Goal: Task Accomplishment & Management: Complete application form

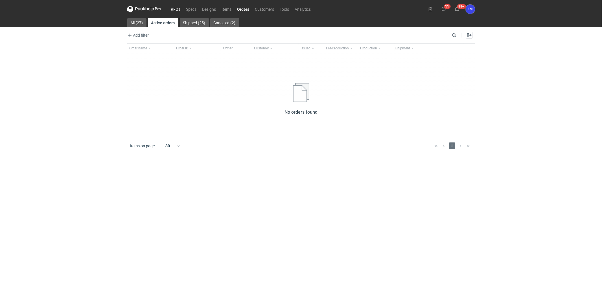
click at [175, 5] on nav "RFQs Specs Designs Items Orders Customers Tools Analytics" at bounding box center [220, 9] width 187 height 18
click at [177, 6] on link "RFQs" at bounding box center [175, 9] width 15 height 7
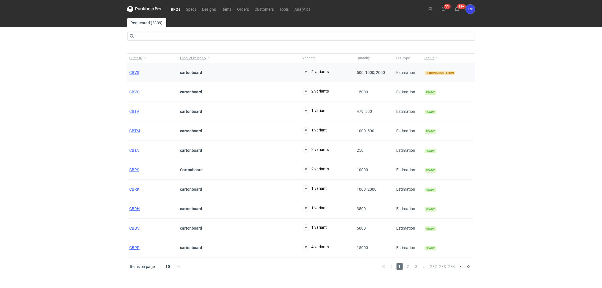
click at [128, 74] on div "CBVS" at bounding box center [152, 72] width 51 height 19
click at [134, 70] on span "CBVS" at bounding box center [135, 72] width 10 height 5
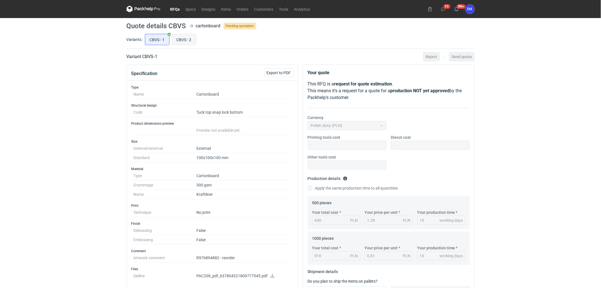
click at [185, 41] on input "CBVS - 2" at bounding box center [184, 39] width 24 height 11
radio input "true"
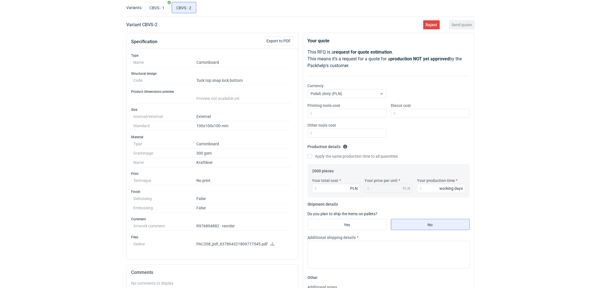
scroll to position [31, 0]
click at [157, 10] on input "CBVS - 1" at bounding box center [157, 8] width 24 height 11
radio input "true"
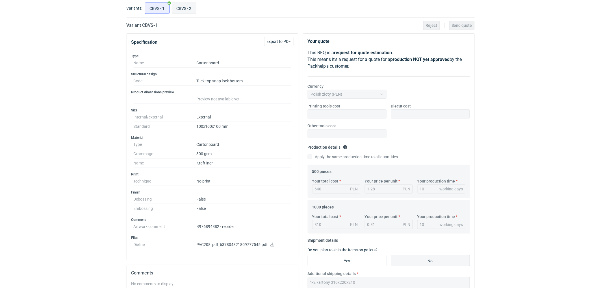
click at [188, 10] on input "CBVS - 2" at bounding box center [184, 8] width 24 height 11
radio input "true"
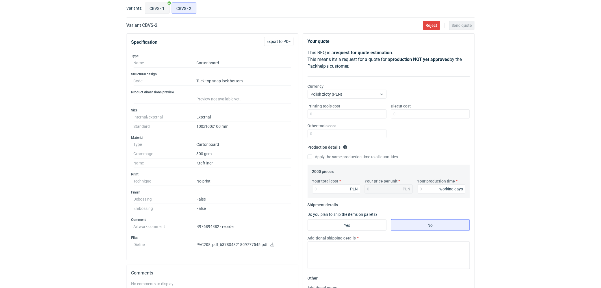
click at [153, 4] on input "CBVS - 1" at bounding box center [157, 8] width 24 height 11
radio input "true"
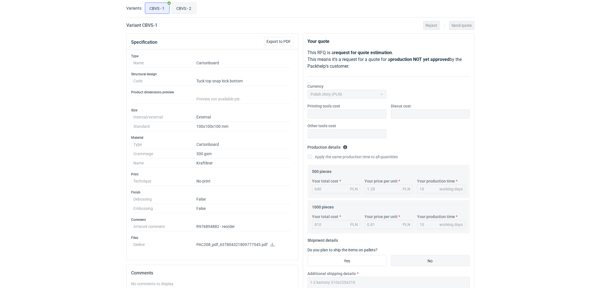
click at [182, 8] on input "CBVS - 2" at bounding box center [184, 8] width 24 height 11
radio input "true"
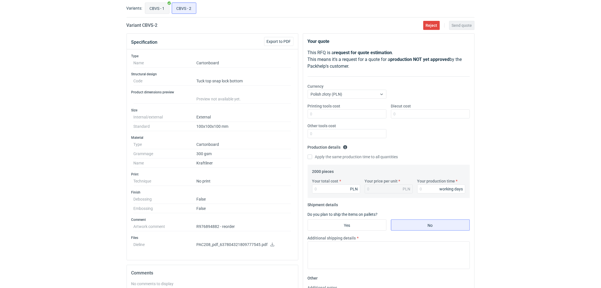
click at [154, 8] on input "CBVS - 1" at bounding box center [157, 8] width 24 height 11
radio input "true"
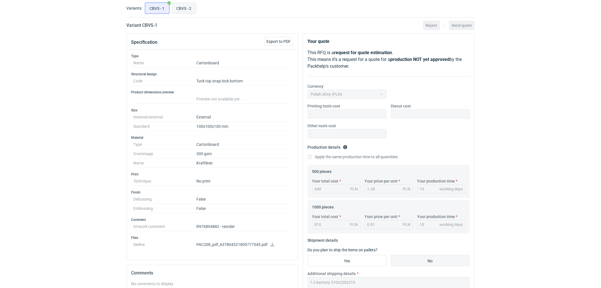
click at [178, 7] on input "CBVS - 2" at bounding box center [184, 8] width 24 height 11
radio input "true"
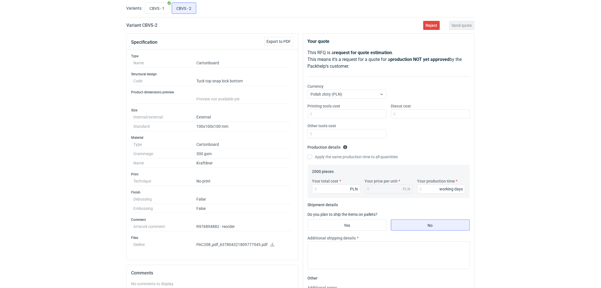
drag, startPoint x: 4, startPoint y: 125, endPoint x: 12, endPoint y: 128, distance: 8.2
click at [5, 125] on div "RFQs Specs Designs Items Orders Customers Tools Analytics 11 99+ EM [PERSON_NAM…" at bounding box center [300, 113] width 601 height 288
click at [533, 113] on div "RFQs Specs Designs Items Orders Customers Tools Analytics 11 99+ EM [PERSON_NAM…" at bounding box center [300, 113] width 601 height 288
click at [532, 117] on div "RFQs Specs Designs Items Orders Customers Tools Analytics 11 99+ EM [PERSON_NAM…" at bounding box center [300, 113] width 601 height 288
click at [504, 151] on div "RFQs Specs Designs Items Orders Customers Tools Analytics 11 99+ EM [PERSON_NAM…" at bounding box center [300, 113] width 601 height 288
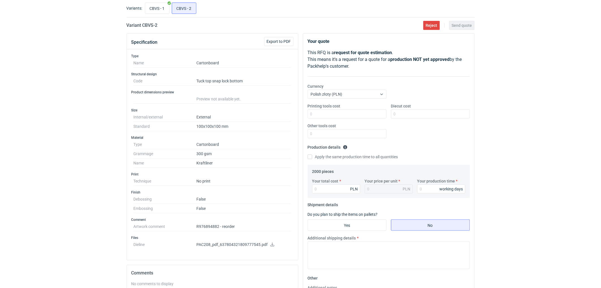
click at [563, 211] on div "RFQs Specs Designs Items Orders Customers Tools Analytics 11 99+ EM [PERSON_NAM…" at bounding box center [300, 113] width 601 height 288
click at [527, 162] on div "RFQs Specs Designs Items Orders Customers Tools Analytics 11 99+ EM [PERSON_NAM…" at bounding box center [300, 113] width 601 height 288
click at [279, 40] on span "Export to PDF" at bounding box center [279, 42] width 24 height 4
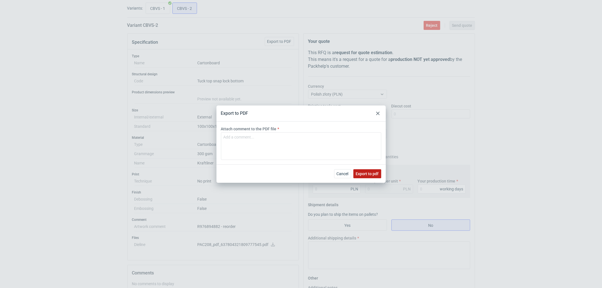
click at [367, 174] on span "Export to pdf" at bounding box center [367, 174] width 23 height 4
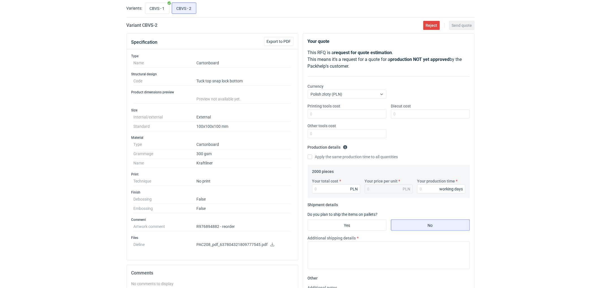
click at [273, 244] on icon at bounding box center [272, 245] width 5 height 4
click at [327, 189] on input "Your total cost" at bounding box center [336, 189] width 48 height 9
type input "1140"
type input "0.57"
type input "1140"
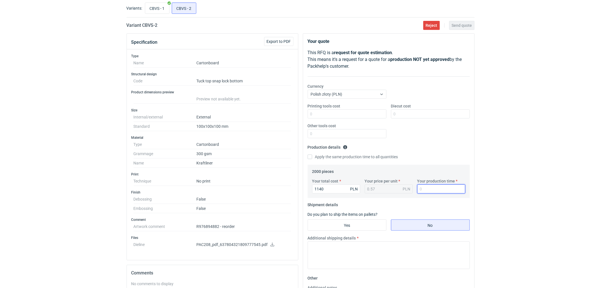
click at [435, 185] on input "Your production time" at bounding box center [441, 189] width 48 height 9
type input "10"
click at [154, 10] on input "CBVS - 1" at bounding box center [157, 8] width 24 height 11
radio input "true"
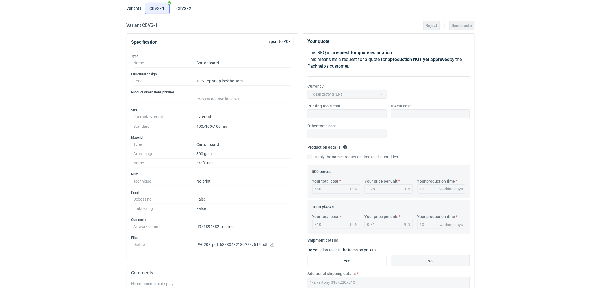
scroll to position [144, 0]
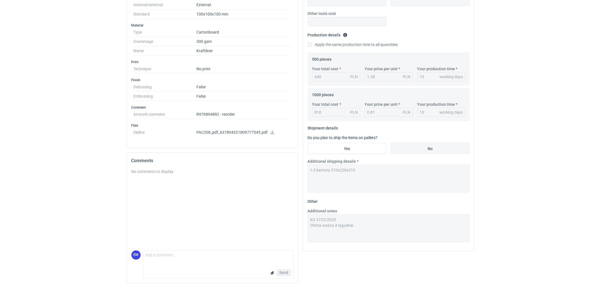
click at [292, 168] on div "Specification Export to PDF Type Name Cartonboard Structural design Code Tuck t…" at bounding box center [300, 104] width 352 height 367
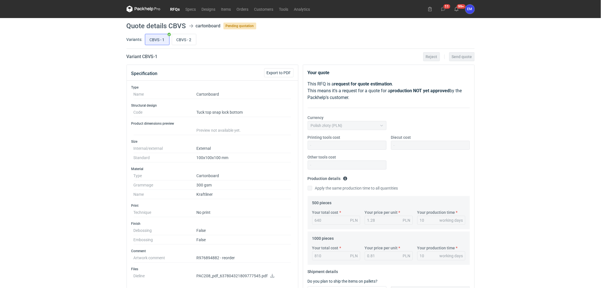
drag, startPoint x: 191, startPoint y: 41, endPoint x: 273, endPoint y: 98, distance: 99.8
click at [197, 44] on div "CBVS - 1 CBVS - 2" at bounding box center [309, 40] width 331 height 14
click at [190, 36] on input "CBVS - 2" at bounding box center [184, 39] width 24 height 11
radio input "true"
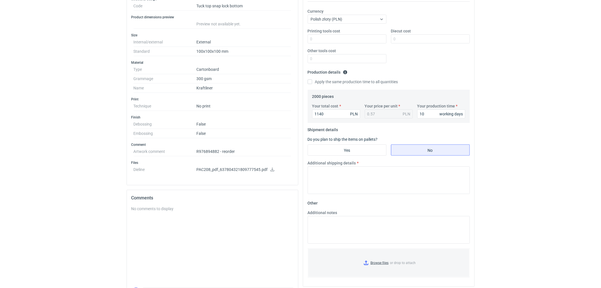
scroll to position [144, 0]
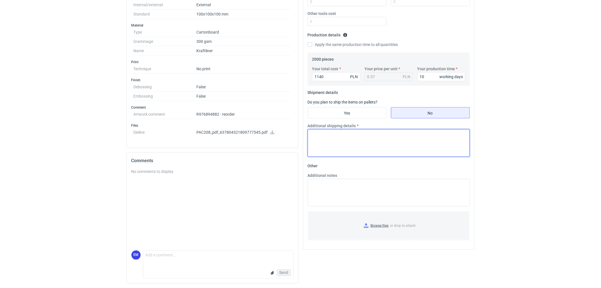
click at [342, 139] on textarea "Additional shipping details" at bounding box center [389, 143] width 162 height 28
paste textarea "1-2 kartony 310x220x210"
drag, startPoint x: 316, startPoint y: 132, endPoint x: 293, endPoint y: 134, distance: 23.3
click at [293, 134] on div "Specification Export to PDF Type Name Cartonboard Structural design Code Tuck t…" at bounding box center [300, 104] width 352 height 367
click at [309, 135] on textarea "3 kartony 310x220x210" at bounding box center [389, 143] width 162 height 28
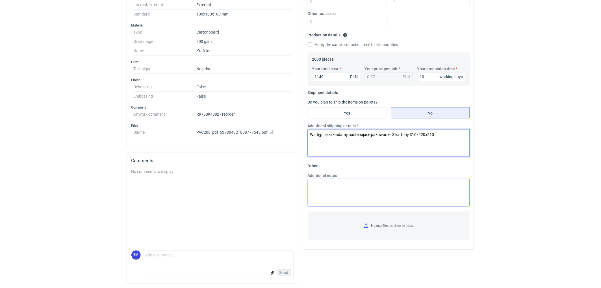
type textarea "Wsttępnie zakładamy nastepujace pakowanie- 3 kartony 310x220x210"
click at [334, 191] on textarea "Additional notes" at bounding box center [389, 193] width 162 height 28
drag, startPoint x: 340, startPoint y: 193, endPoint x: 342, endPoint y: 188, distance: 5.3
click at [340, 193] on textarea "KO" at bounding box center [389, 193] width 162 height 28
type textarea "KO 3745/2025. Oferta wazna 4 tygodnie."
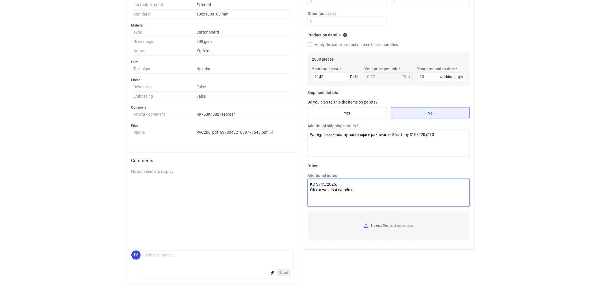
click at [394, 192] on textarea "KO 3745/2025. Oferta wazna 4 tygodnie." at bounding box center [389, 193] width 162 height 28
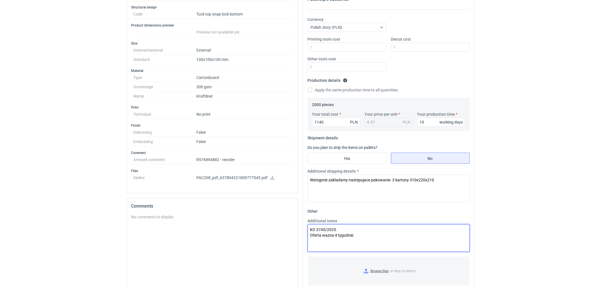
scroll to position [50, 0]
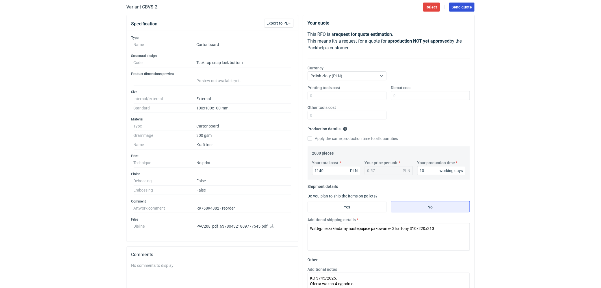
click at [468, 9] on span "Send quote" at bounding box center [462, 7] width 20 height 4
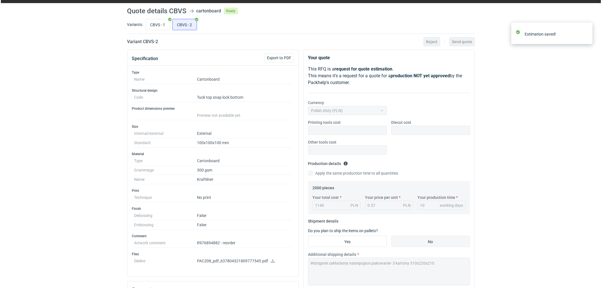
scroll to position [0, 0]
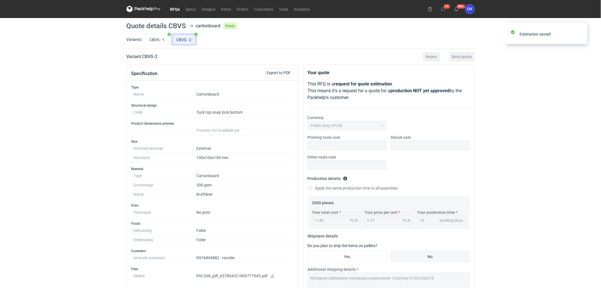
click at [178, 10] on link "RFQs" at bounding box center [174, 9] width 15 height 7
